Goal: Check status

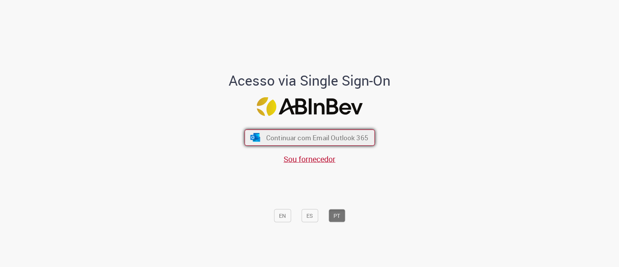
click at [269, 142] on span "Continuar com Email Outlook 365" at bounding box center [317, 137] width 102 height 9
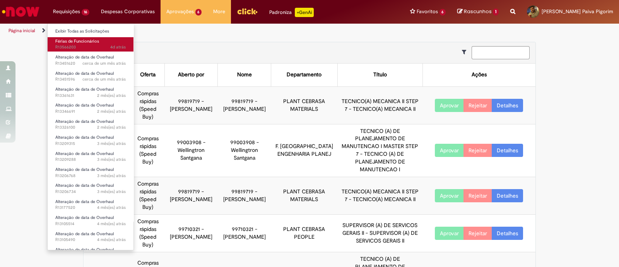
click at [76, 45] on span "4d atrás 4 dias atrás R13566203" at bounding box center [90, 47] width 70 height 6
